Goal: Obtain resource: Obtain resource

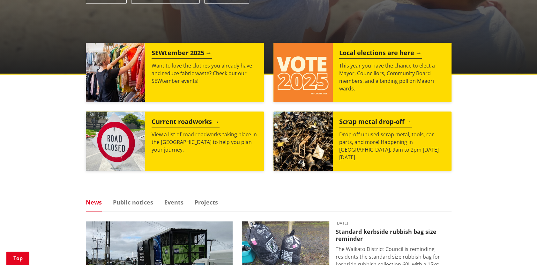
scroll to position [64, 0]
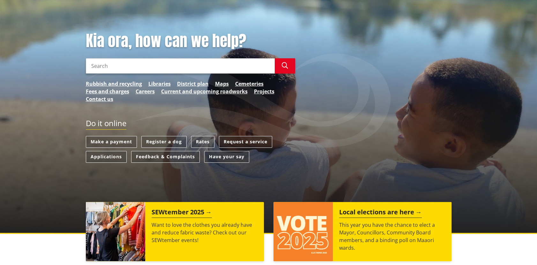
click at [201, 64] on input "Search" at bounding box center [180, 65] width 189 height 15
click at [248, 82] on link "Cemeteries" at bounding box center [249, 84] width 28 height 8
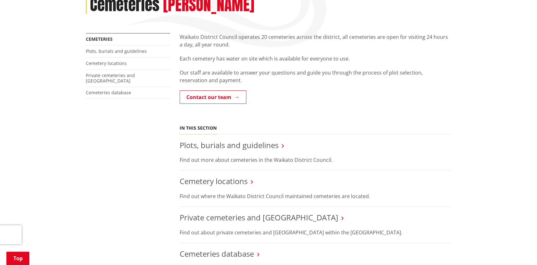
scroll to position [128, 0]
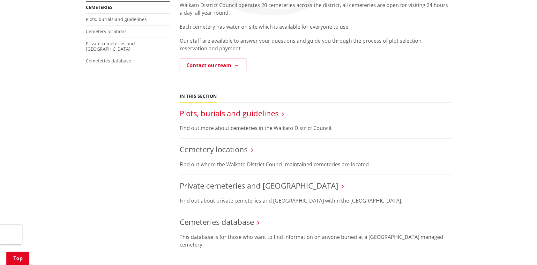
click at [208, 114] on link "Plots, burials and guidelines" at bounding box center [229, 113] width 99 height 11
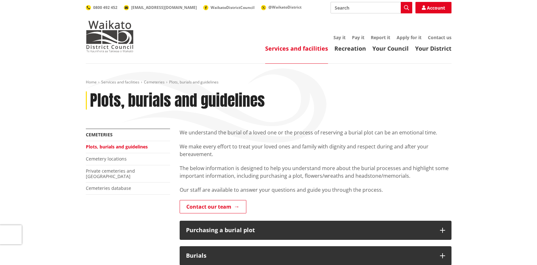
scroll to position [159, 0]
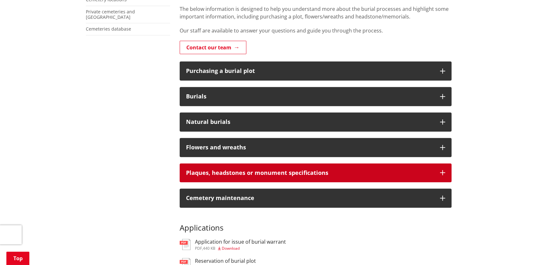
click at [441, 171] on icon "button" at bounding box center [442, 172] width 5 height 5
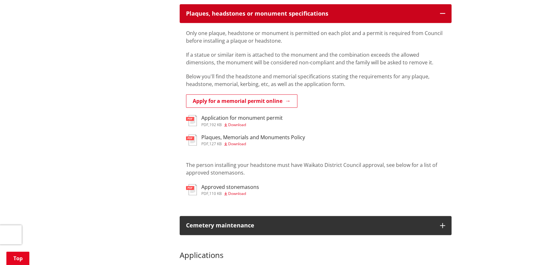
scroll to position [351, 0]
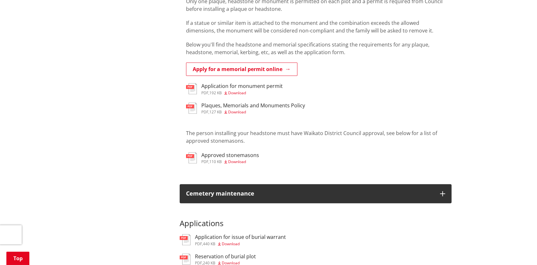
click at [231, 155] on h3 "Approved stonemasons" at bounding box center [230, 155] width 58 height 6
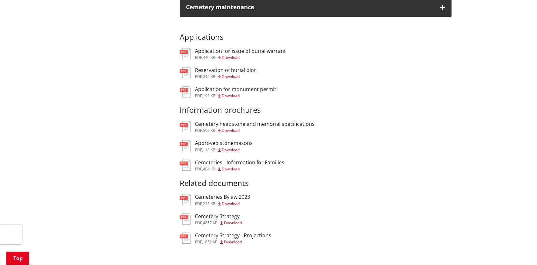
scroll to position [351, 0]
click at [232, 50] on h3 "Application for issue of burial warrant" at bounding box center [240, 51] width 91 height 6
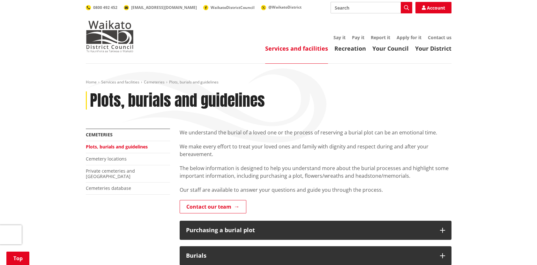
scroll to position [351, 0]
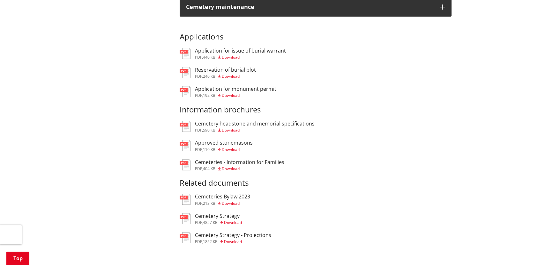
click at [225, 68] on h3 "Reservation of burial plot" at bounding box center [225, 70] width 61 height 6
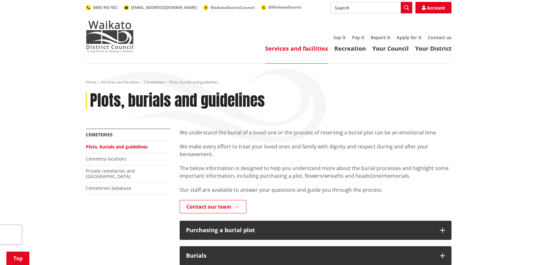
scroll to position [351, 0]
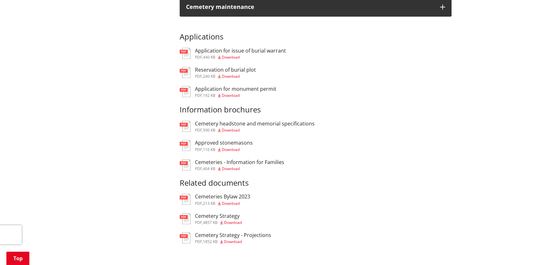
click at [228, 96] on span "Download" at bounding box center [231, 95] width 18 height 5
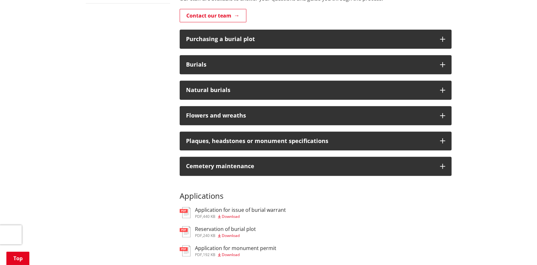
scroll to position [159, 0]
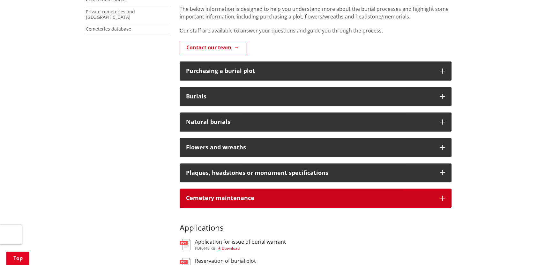
click at [440, 197] on icon "button" at bounding box center [442, 198] width 5 height 5
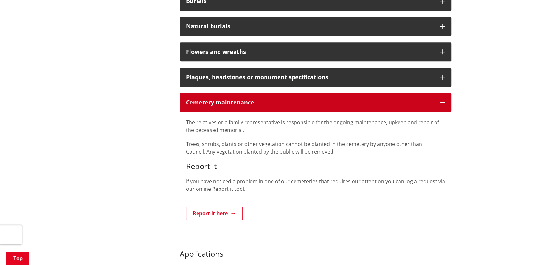
scroll to position [191, 0]
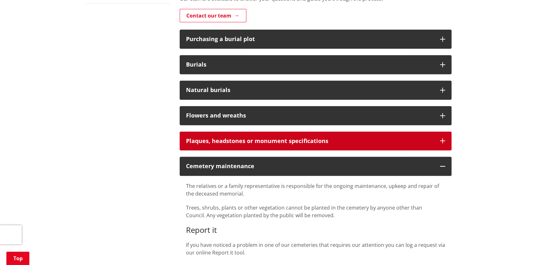
click at [442, 138] on button "Plaques, headstones or monument specifications" at bounding box center [316, 141] width 272 height 19
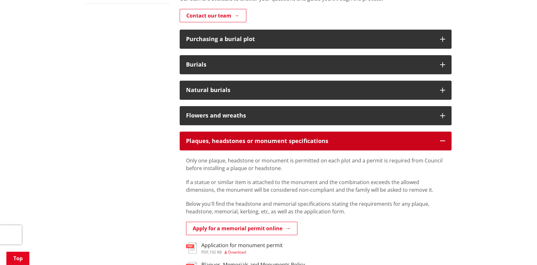
scroll to position [255, 0]
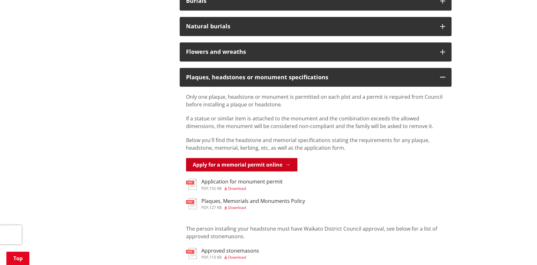
click at [259, 164] on link "Apply for a memorial permit online" at bounding box center [241, 164] width 111 height 13
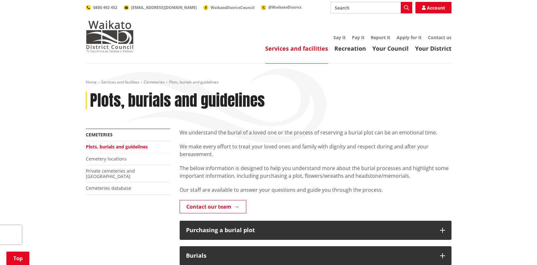
scroll to position [255, 0]
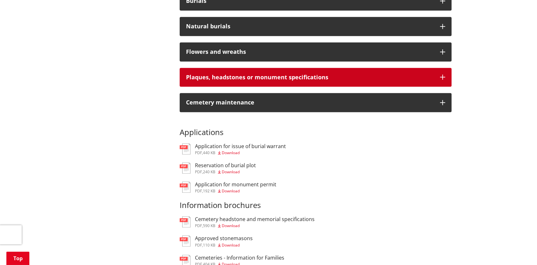
click at [443, 77] on icon "button" at bounding box center [442, 77] width 5 height 5
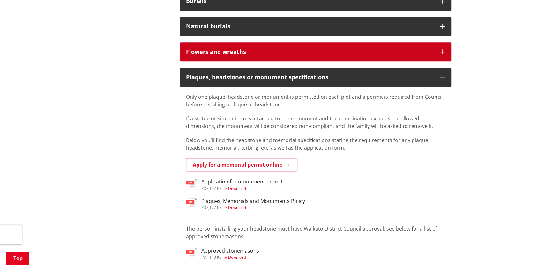
click at [443, 51] on icon "button" at bounding box center [442, 51] width 5 height 5
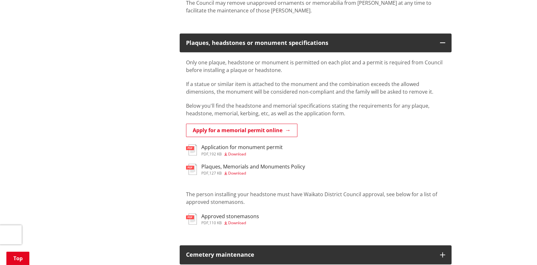
scroll to position [446, 0]
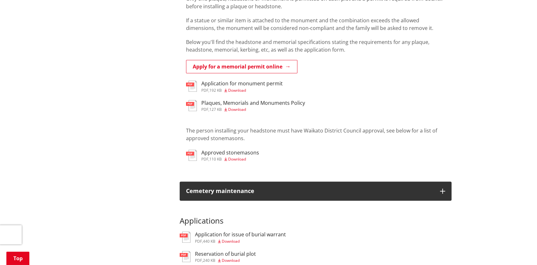
click at [272, 102] on h3 "Plaques, Memorials and Monuments Policy" at bounding box center [253, 103] width 104 height 6
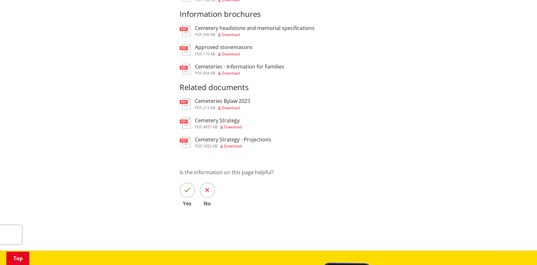
scroll to position [415, 0]
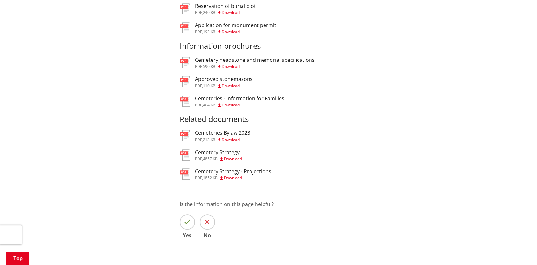
click at [246, 60] on h3 "Cemetery headstone and memorial specifications" at bounding box center [255, 60] width 120 height 6
